Goal: Information Seeking & Learning: Learn about a topic

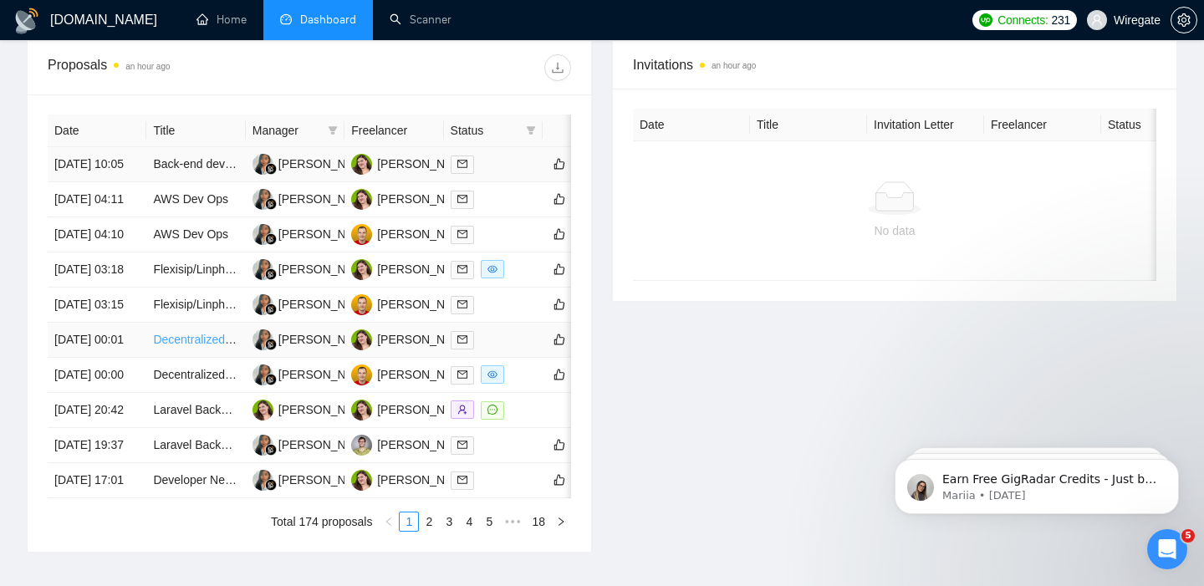
scroll to position [916, 0]
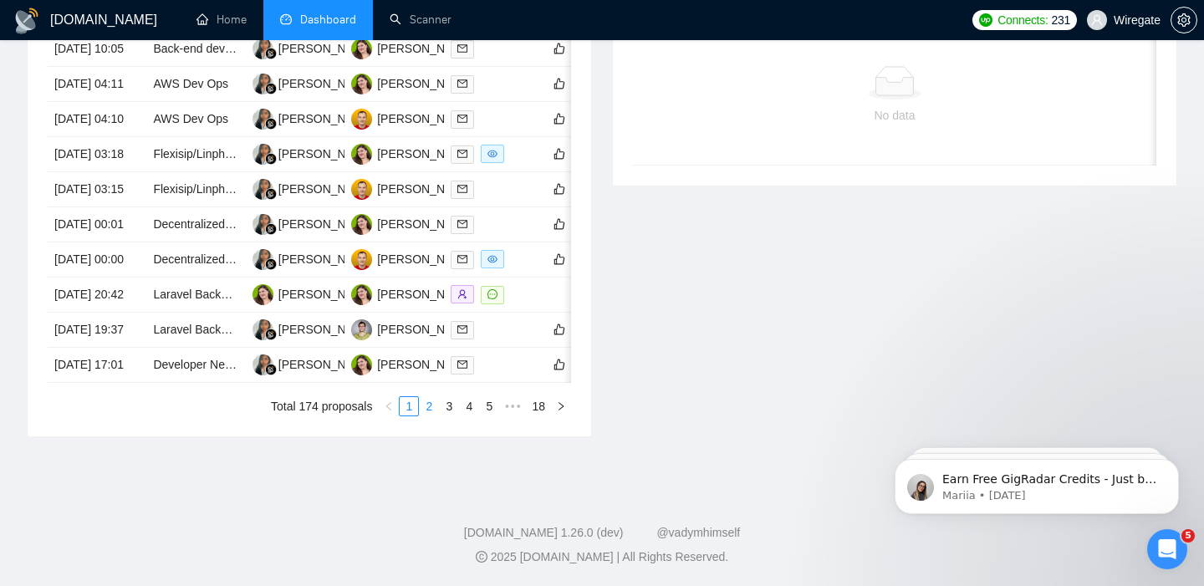
click at [428, 410] on link "2" at bounding box center [429, 406] width 18 height 18
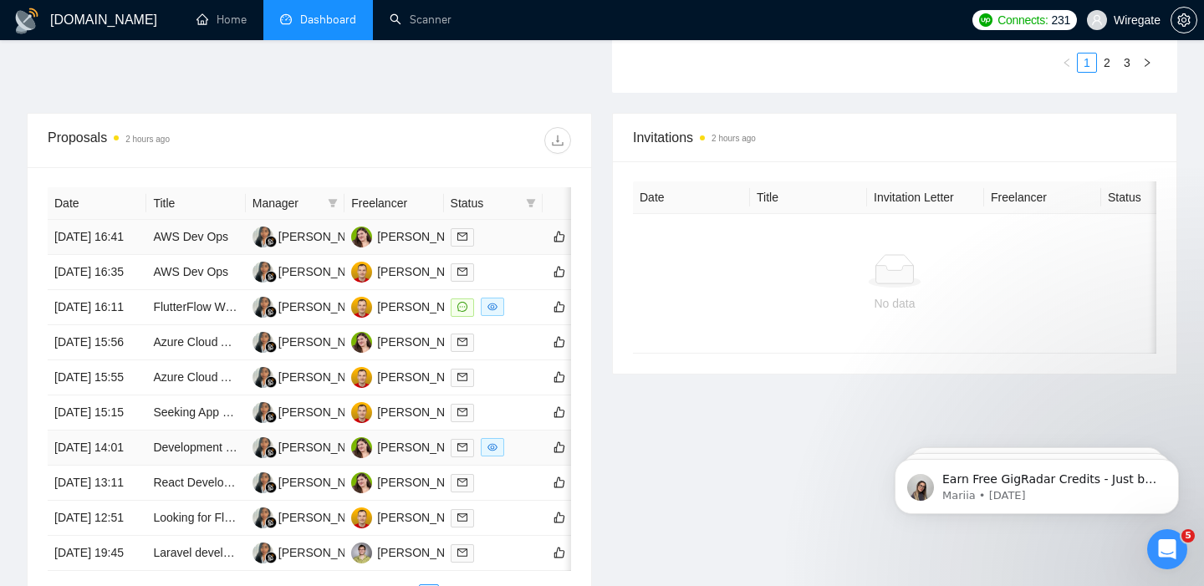
scroll to position [523, 0]
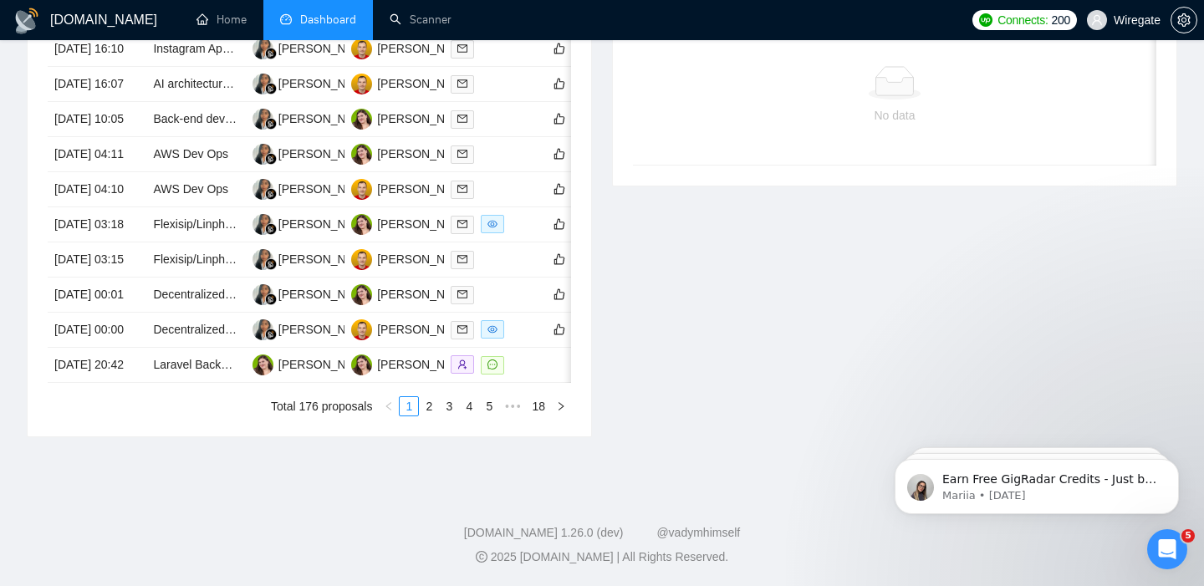
scroll to position [916, 0]
click at [425, 410] on link "2" at bounding box center [429, 406] width 18 height 18
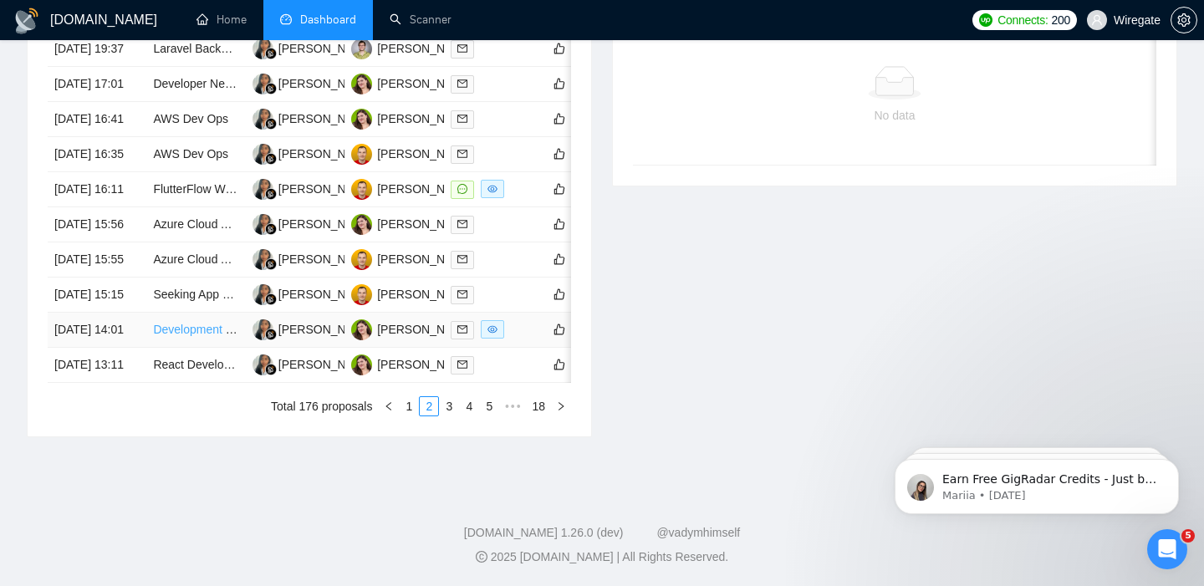
click at [179, 323] on link "Development of All-in-One SaaS for Rental Property Management" at bounding box center [324, 329] width 342 height 13
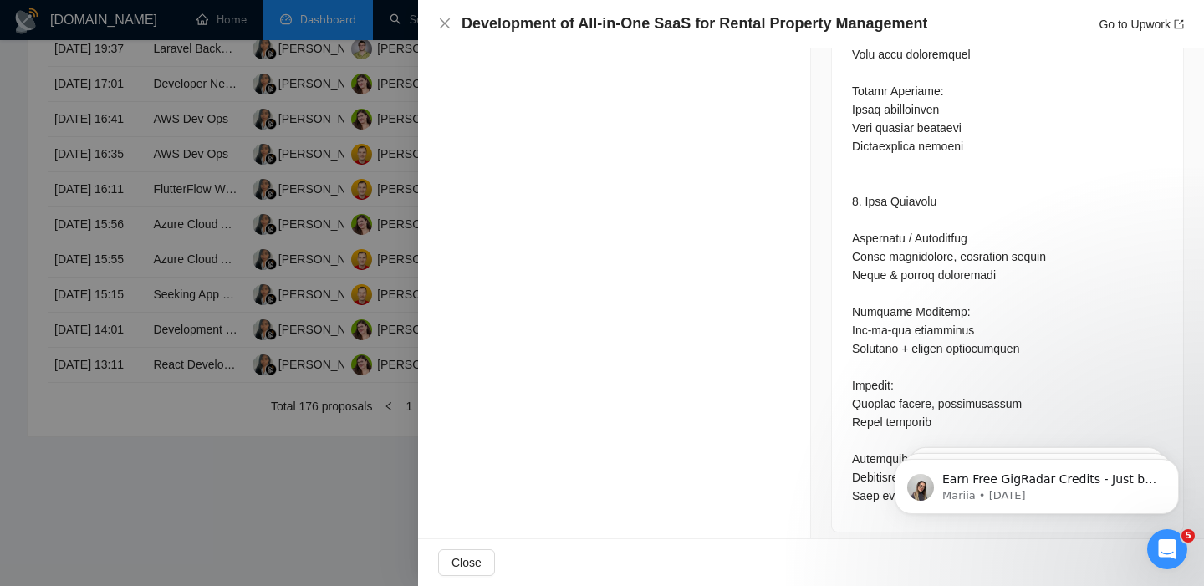
scroll to position [3259, 0]
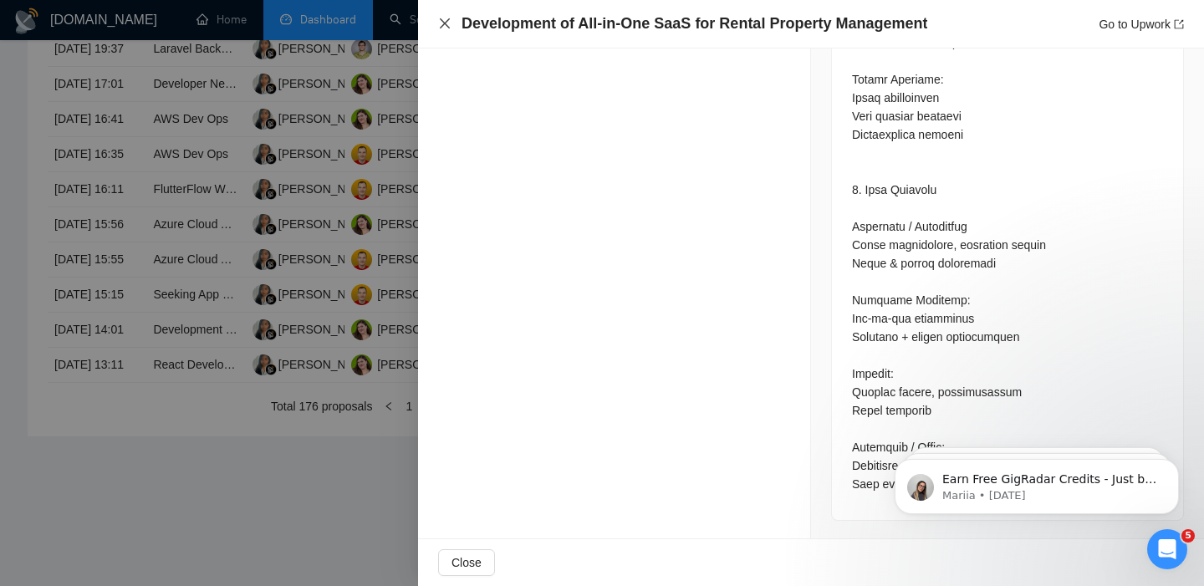
drag, startPoint x: 442, startPoint y: 23, endPoint x: 381, endPoint y: 170, distance: 158.5
click at [442, 23] on icon "close" at bounding box center [444, 23] width 13 height 13
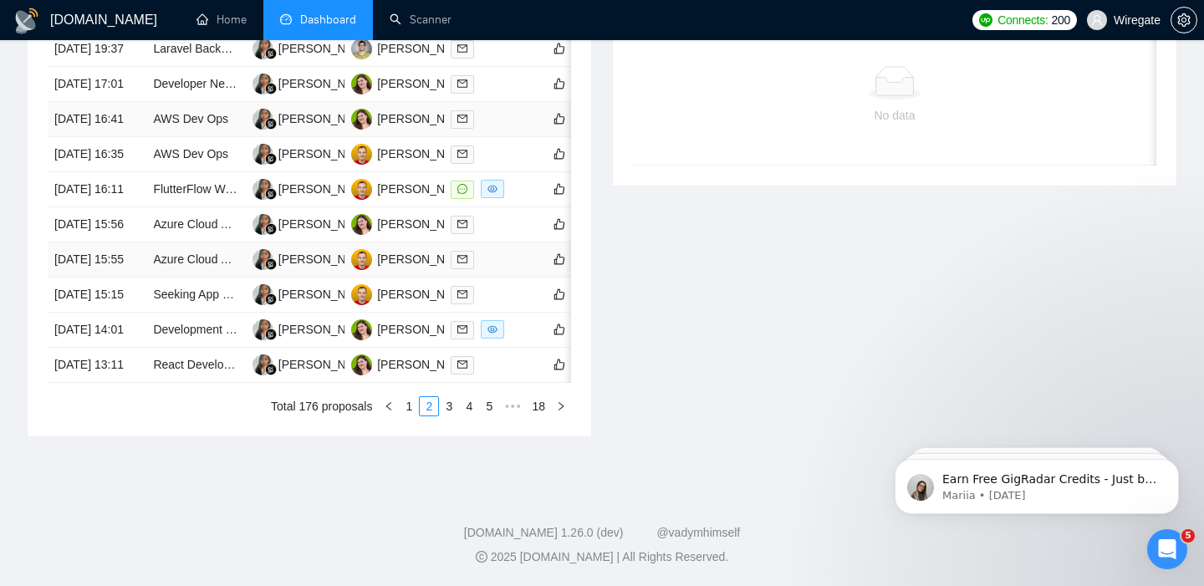
scroll to position [915, 0]
click at [409, 409] on link "1" at bounding box center [409, 406] width 18 height 18
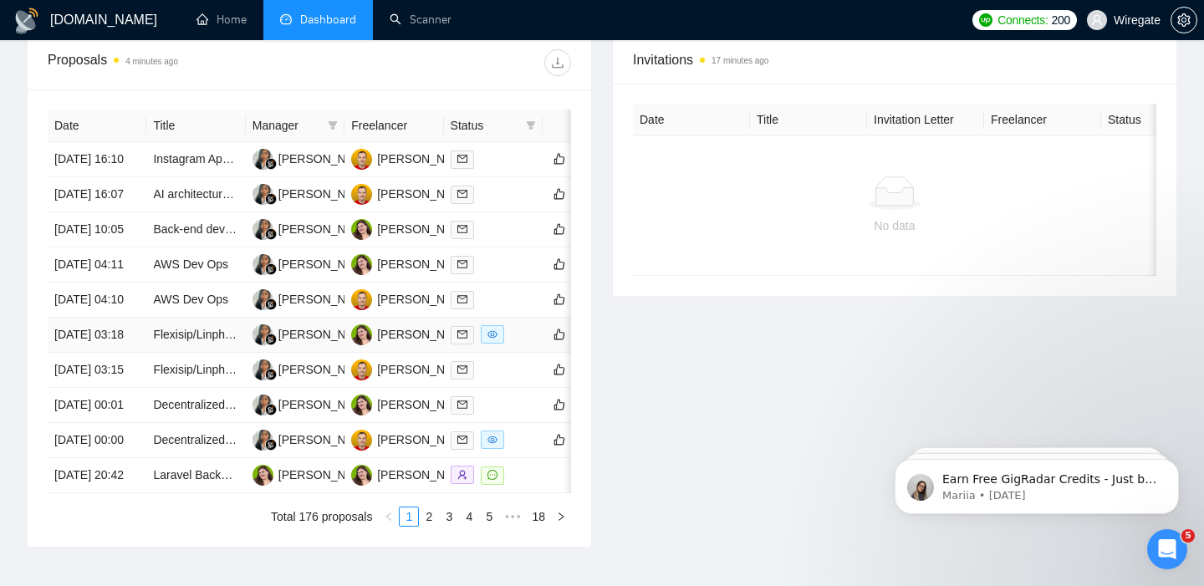
scroll to position [642, 0]
